Goal: Navigation & Orientation: Find specific page/section

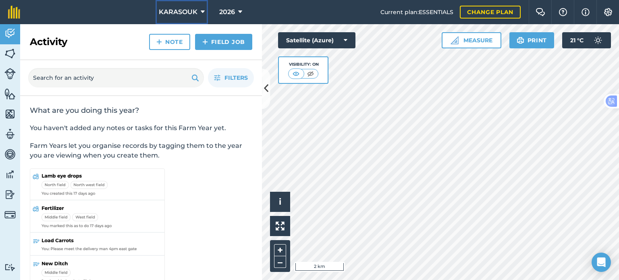
click at [172, 16] on span "KARASOUK" at bounding box center [178, 12] width 39 height 10
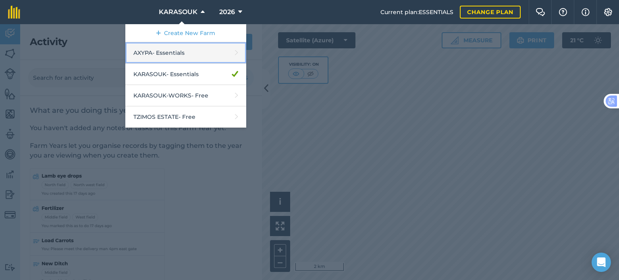
click at [153, 54] on link "AXYPA - Essentials" at bounding box center [185, 52] width 121 height 21
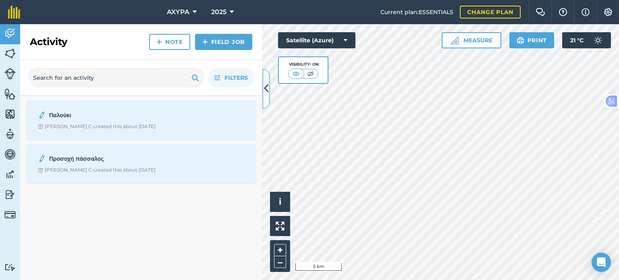
click at [264, 78] on button at bounding box center [266, 88] width 8 height 40
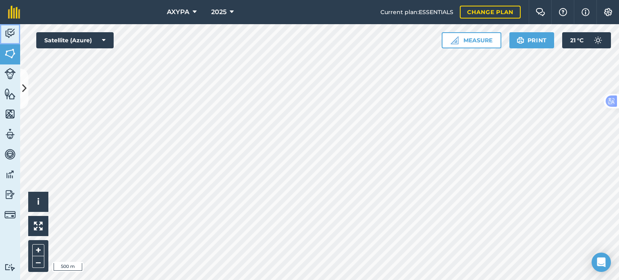
click at [10, 32] on img at bounding box center [9, 33] width 11 height 12
